Goal: Check status: Check status

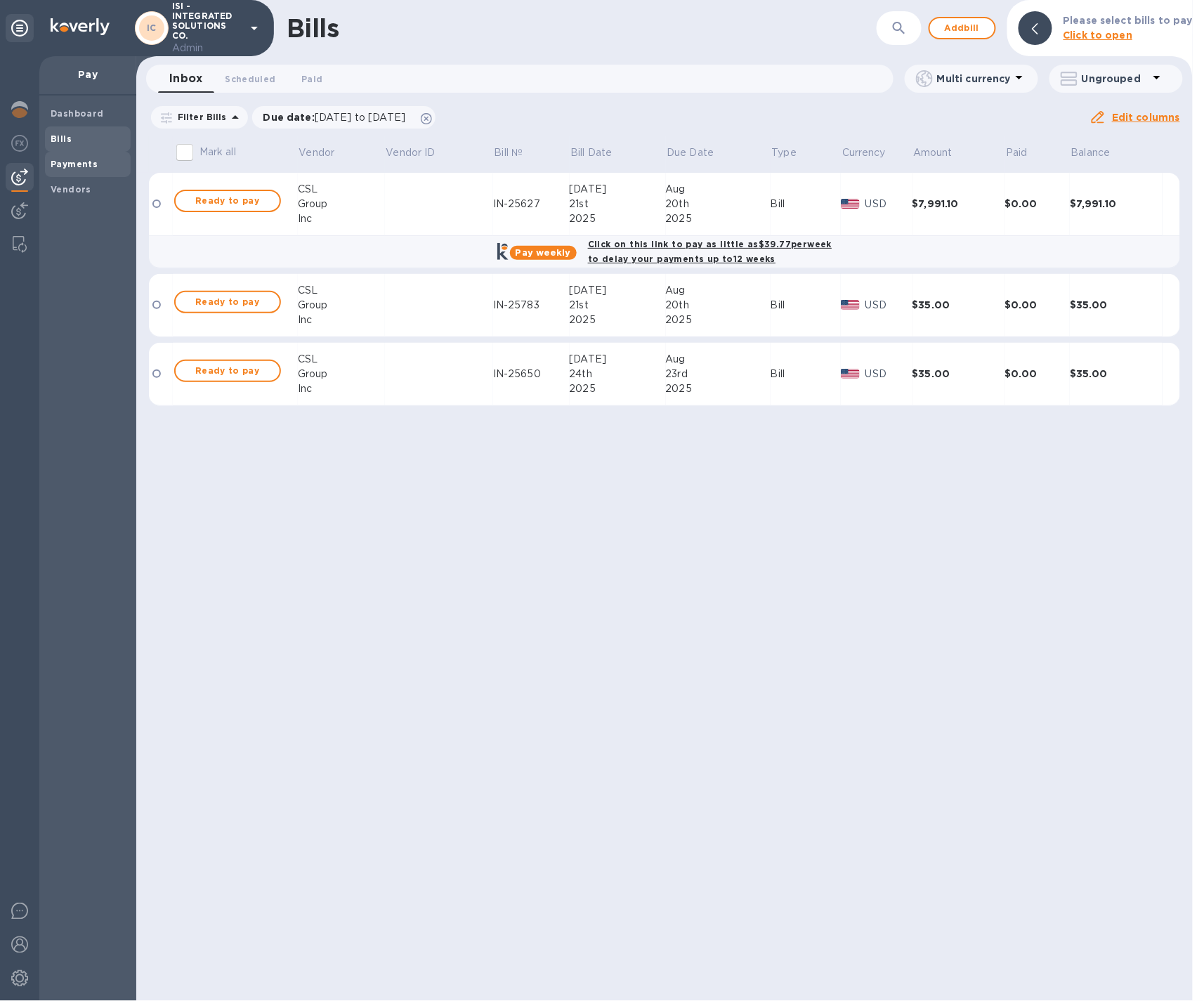
click at [77, 166] on b "Payments" at bounding box center [74, 164] width 47 height 10
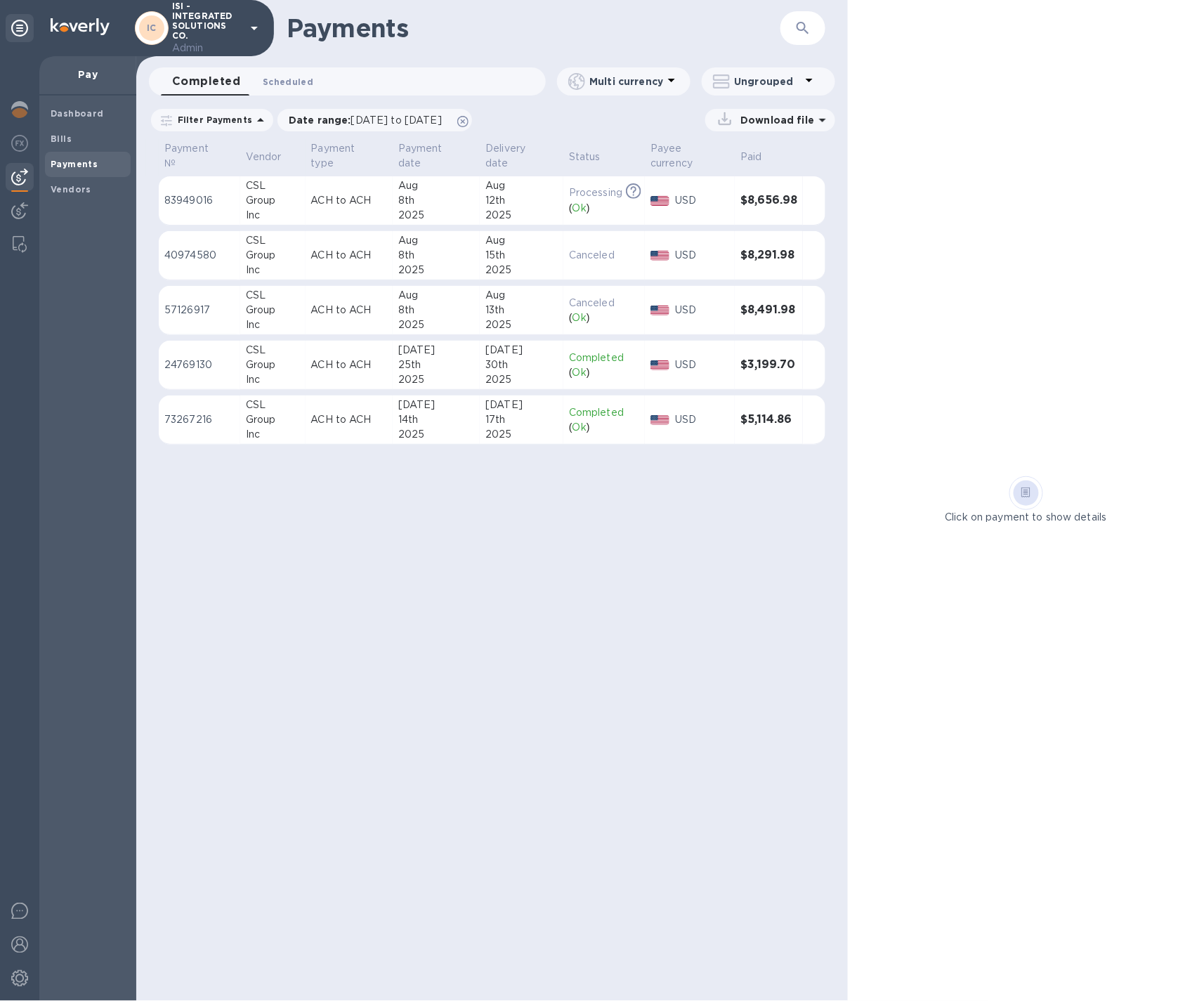
click at [297, 78] on span "Scheduled 0" at bounding box center [288, 81] width 51 height 15
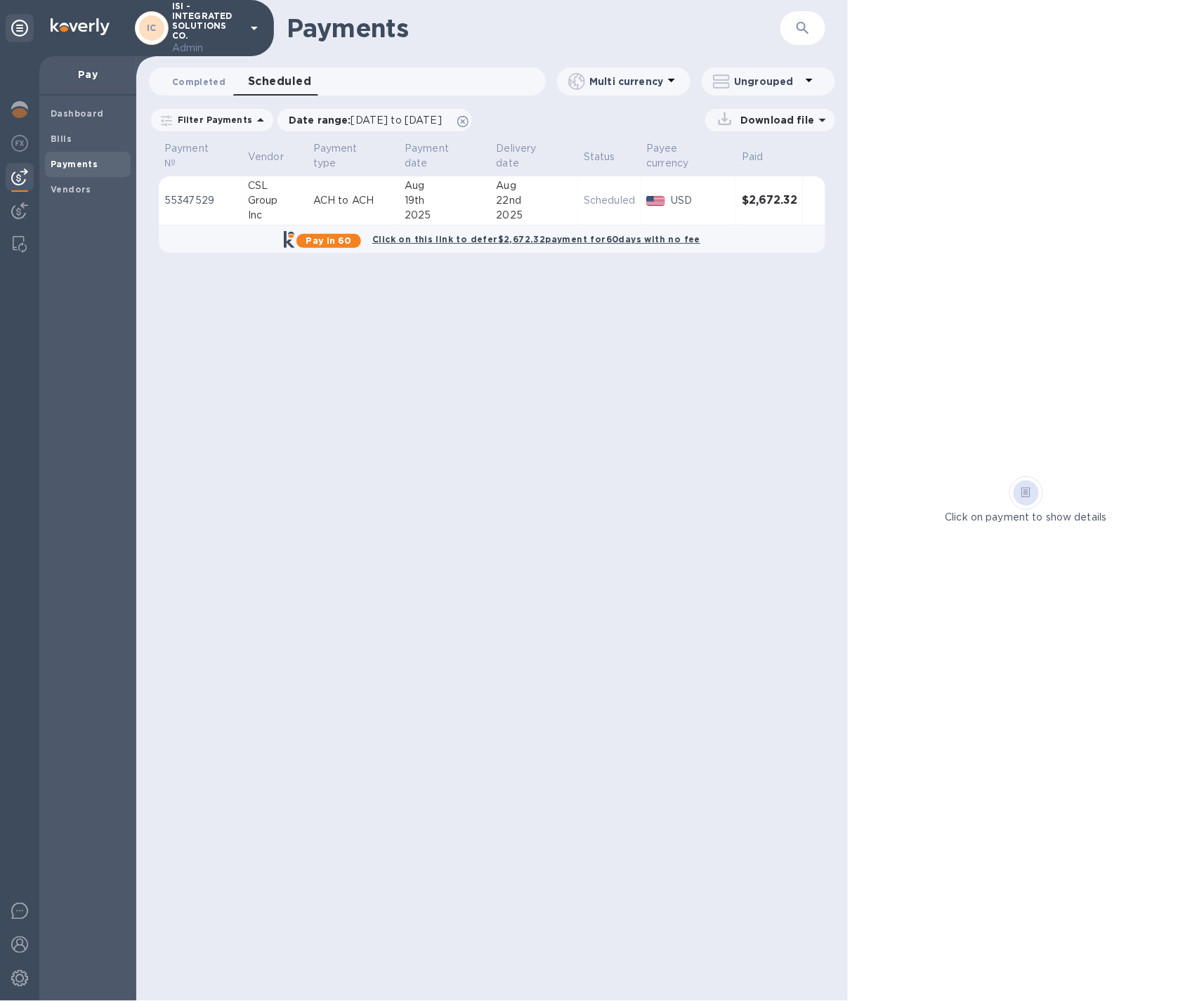
click at [208, 82] on span "Completed 0" at bounding box center [199, 81] width 53 height 15
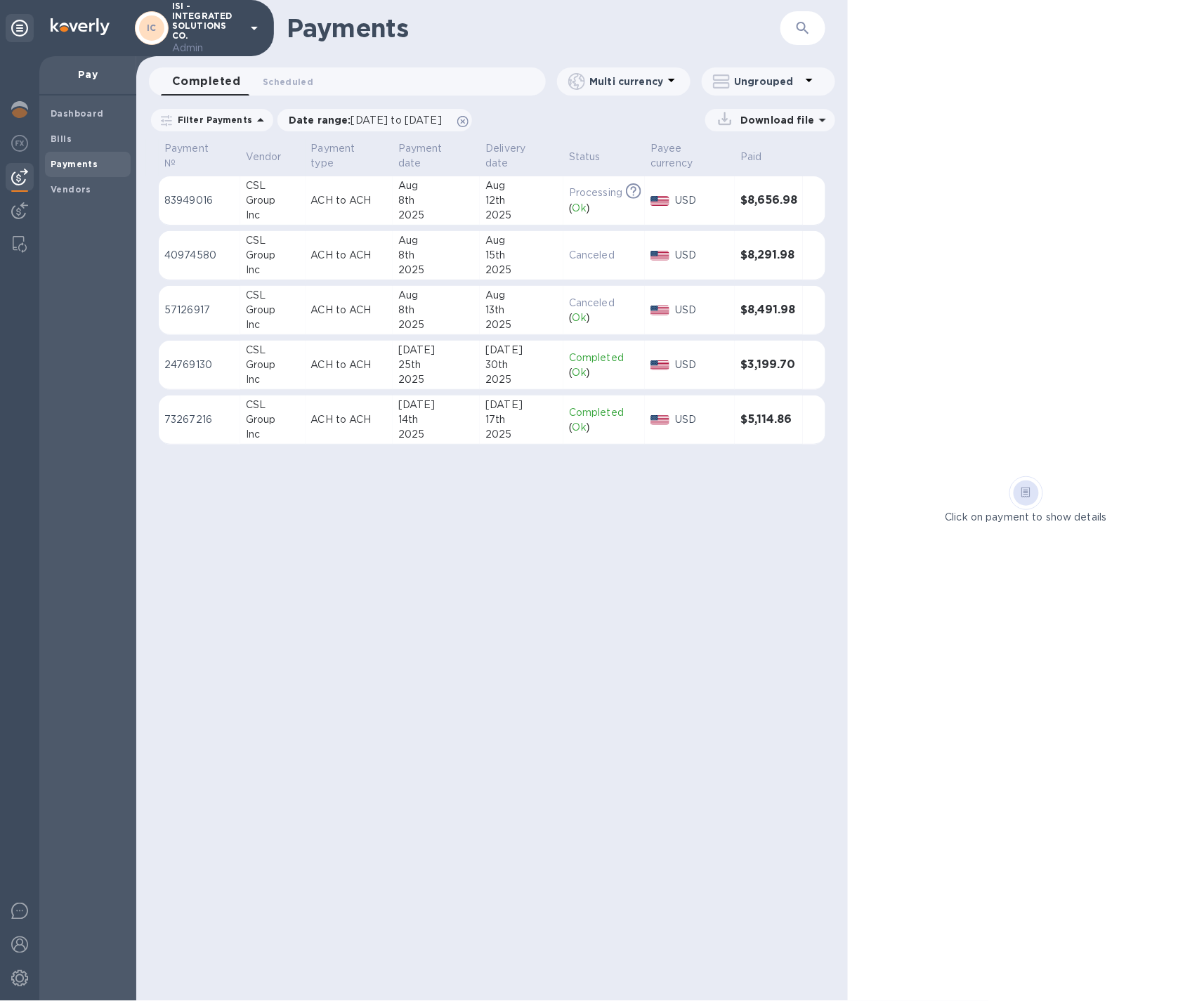
click at [440, 191] on div "Aug" at bounding box center [436, 185] width 76 height 15
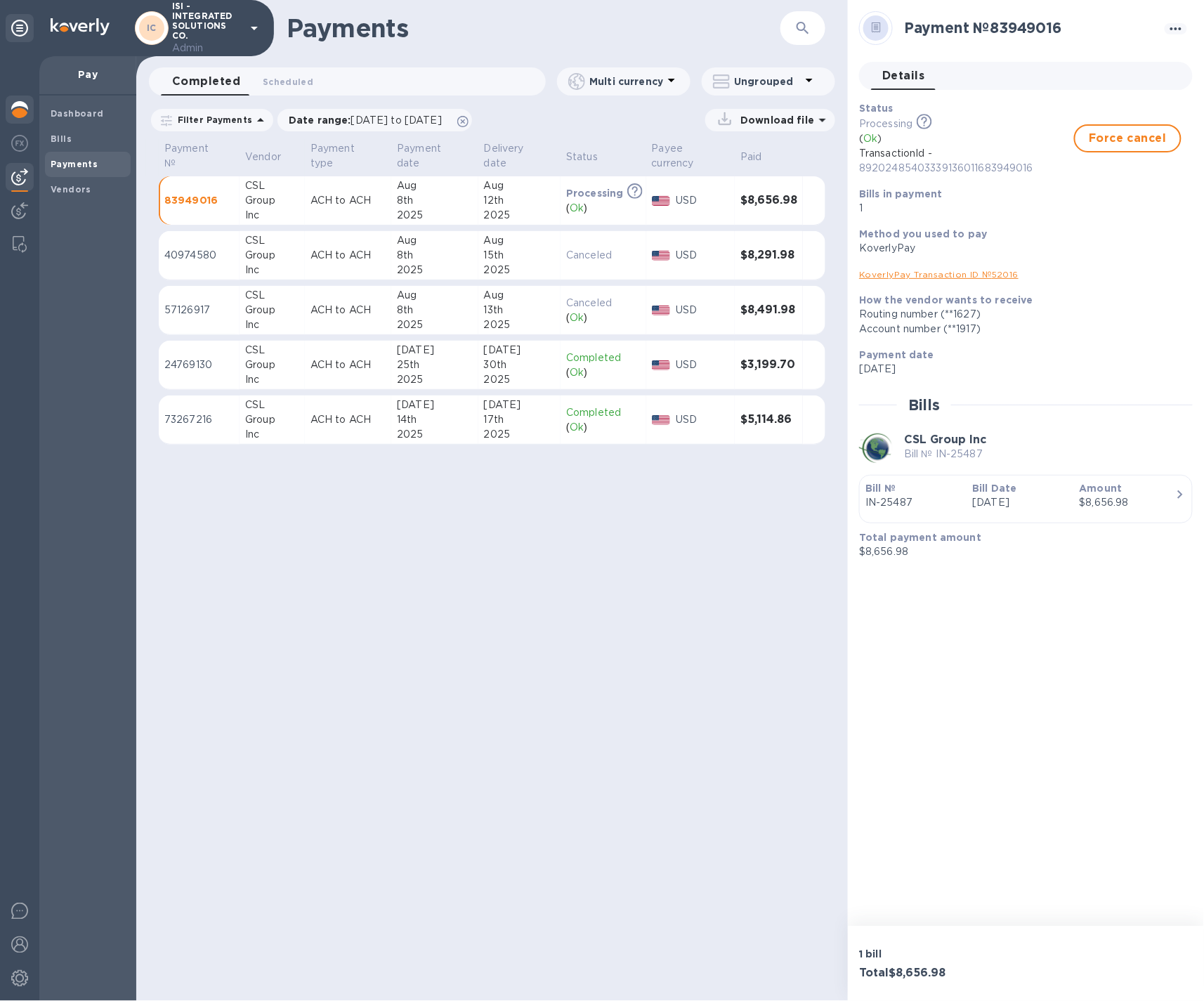
click at [22, 109] on img at bounding box center [20, 109] width 17 height 17
